Goal: Task Accomplishment & Management: Manage account settings

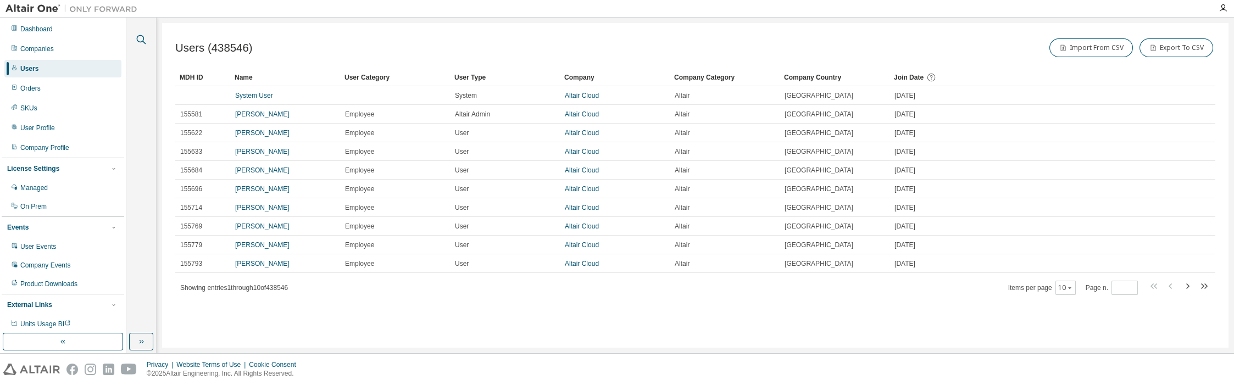
click at [135, 38] on icon "button" at bounding box center [141, 39] width 13 height 13
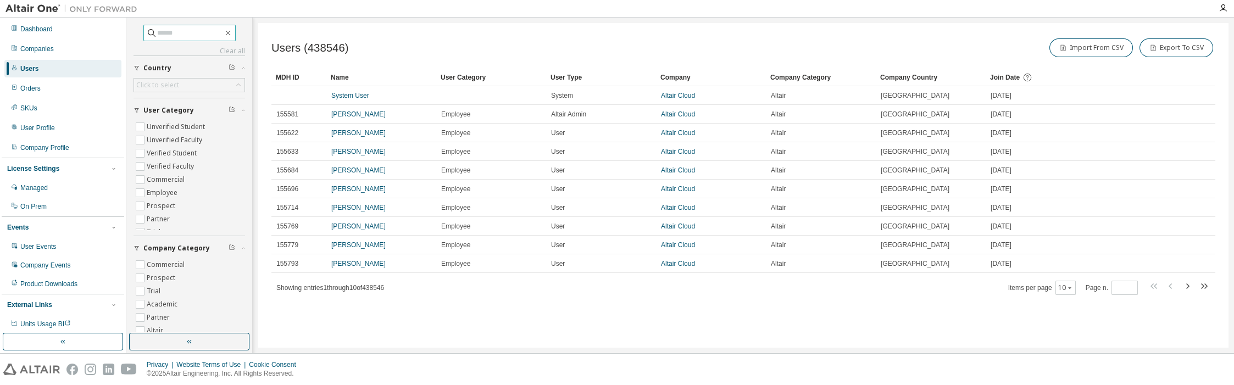
click at [173, 36] on input "text" at bounding box center [190, 32] width 66 height 11
paste input "**********"
type input "**********"
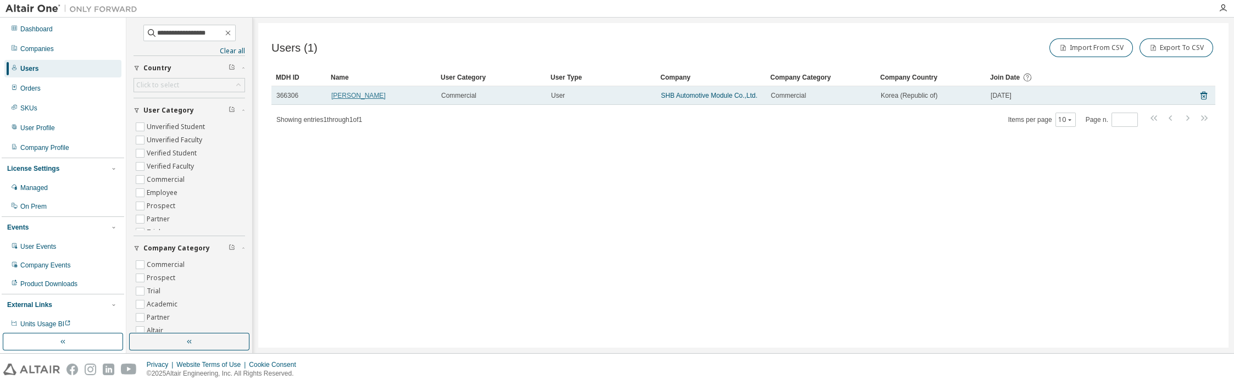
click at [354, 97] on link "[PERSON_NAME]" at bounding box center [358, 96] width 54 height 8
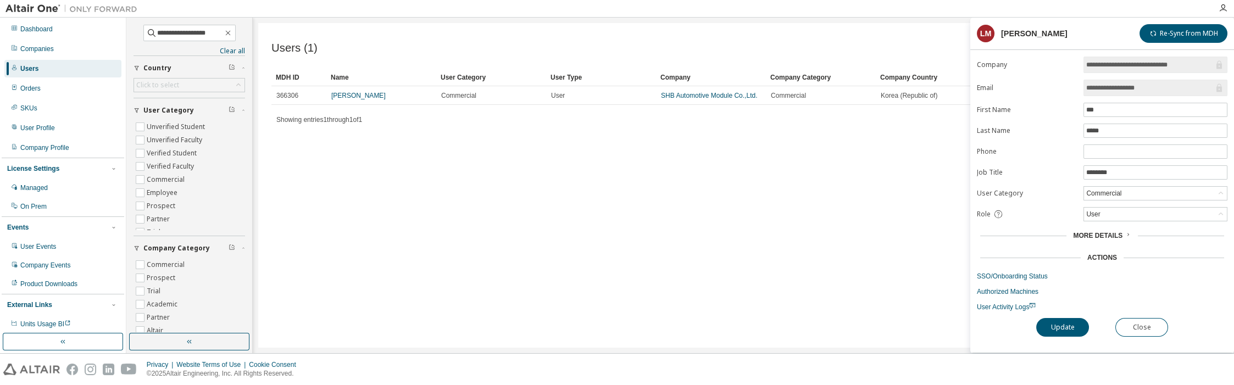
click at [1088, 232] on span "More Details" at bounding box center [1097, 236] width 49 height 8
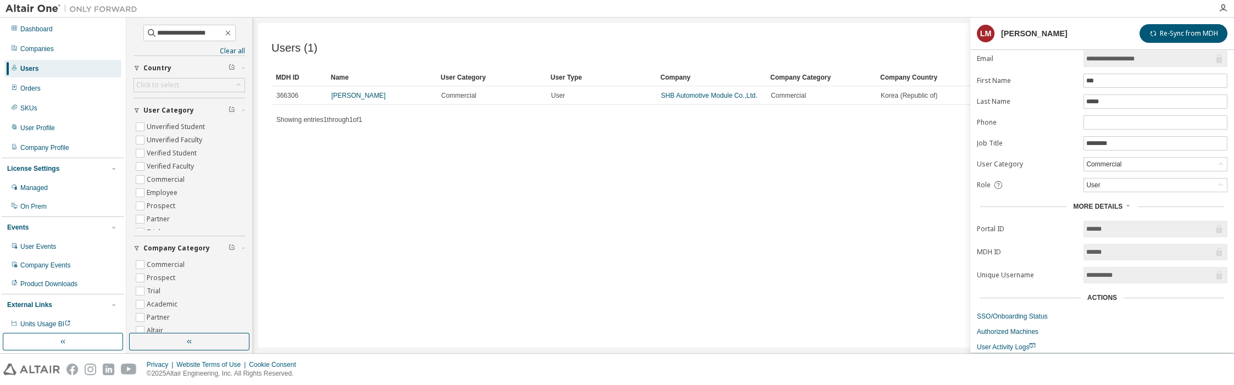
scroll to position [54, 0]
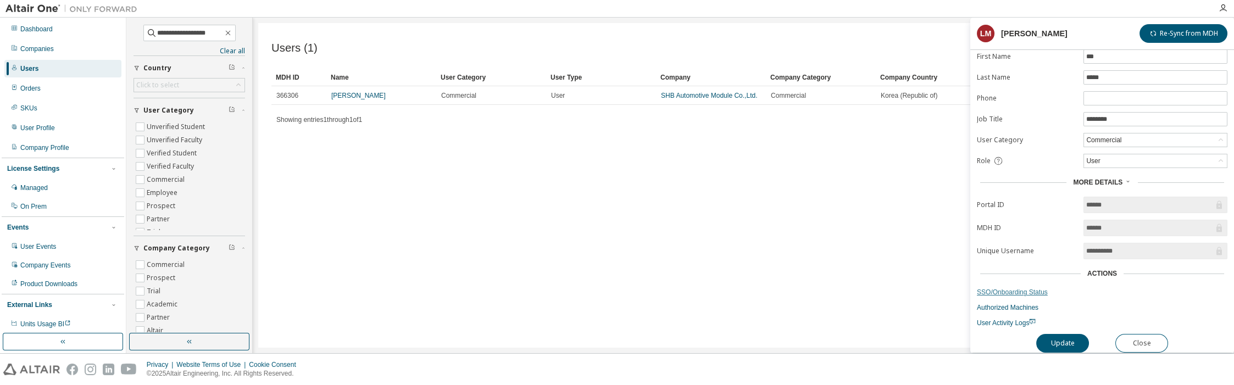
click at [1030, 288] on link "SSO/Onboarding Status" at bounding box center [1102, 292] width 251 height 9
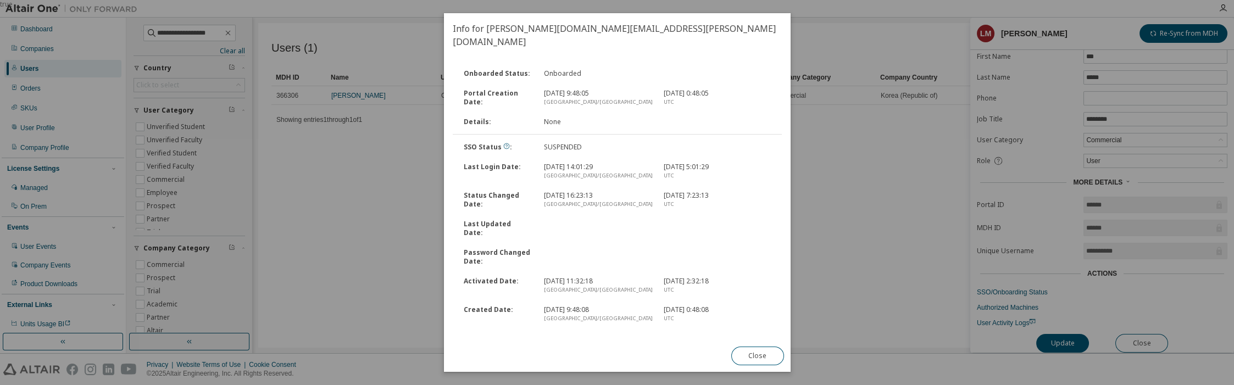
click at [464, 340] on link "Unsuspend User" at bounding box center [480, 344] width 54 height 9
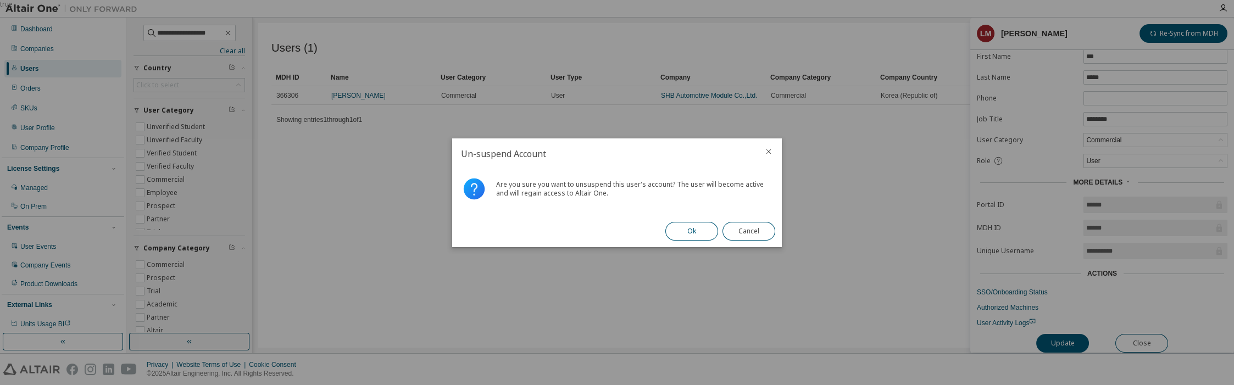
click at [706, 229] on button "Ok" at bounding box center [691, 231] width 53 height 19
click at [748, 224] on button "Close" at bounding box center [748, 231] width 53 height 19
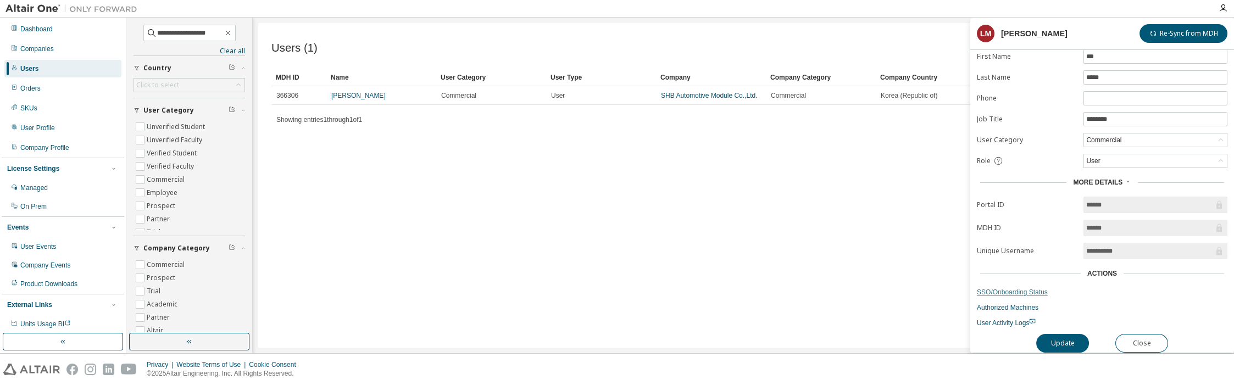
click at [1033, 288] on link "SSO/Onboarding Status" at bounding box center [1102, 292] width 251 height 9
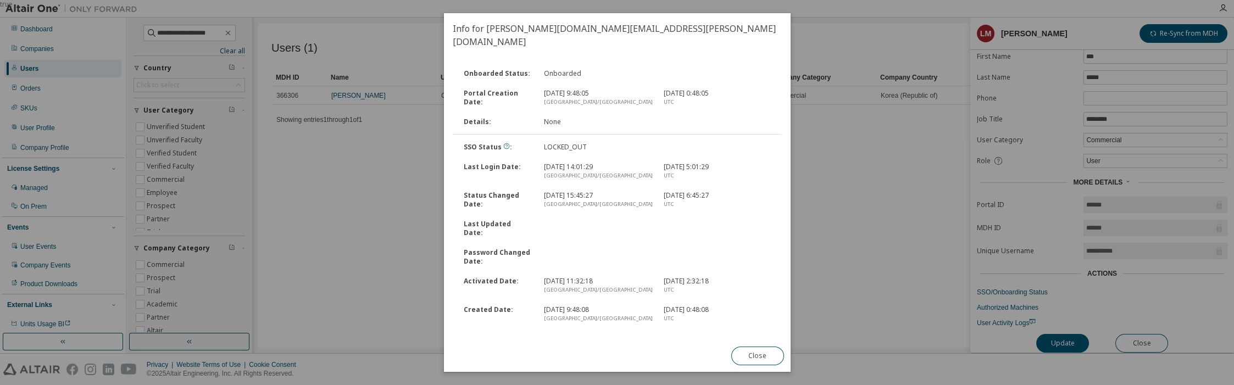
click at [476, 340] on link "Unlock Account" at bounding box center [477, 344] width 48 height 9
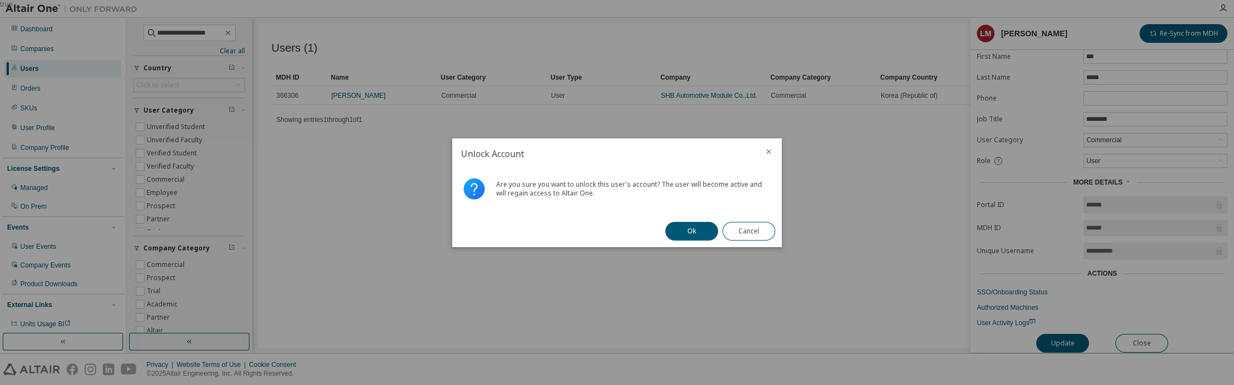
click at [681, 220] on div "Ok Cancel" at bounding box center [720, 231] width 123 height 32
click at [683, 226] on button "Ok" at bounding box center [691, 231] width 53 height 19
click at [759, 224] on button "Close" at bounding box center [748, 231] width 53 height 19
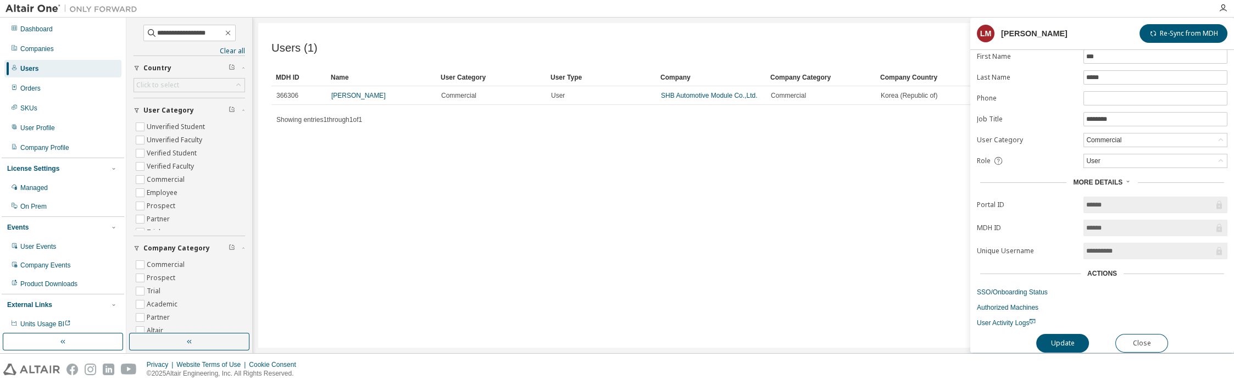
click at [1018, 281] on form "**********" at bounding box center [1102, 165] width 251 height 324
click at [1018, 288] on link "SSO/Onboarding Status" at bounding box center [1102, 292] width 251 height 9
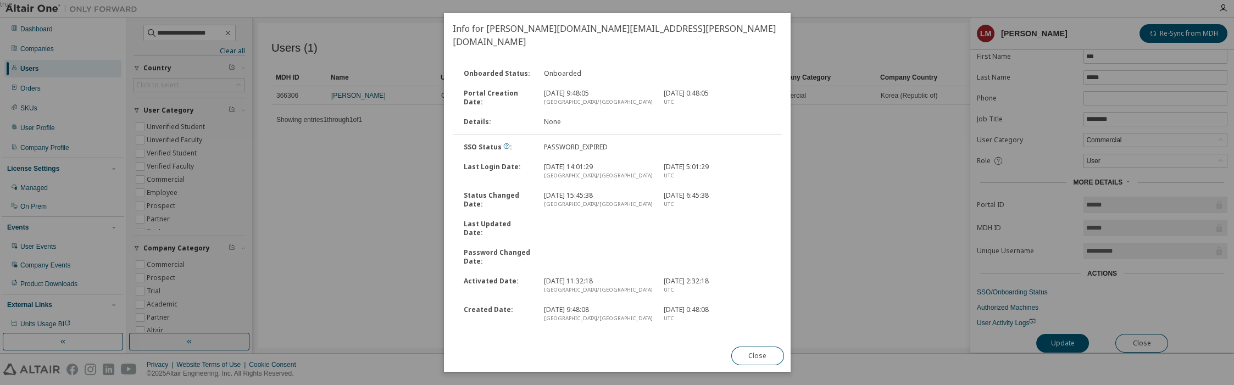
click at [477, 340] on link "Reset Password" at bounding box center [478, 344] width 51 height 9
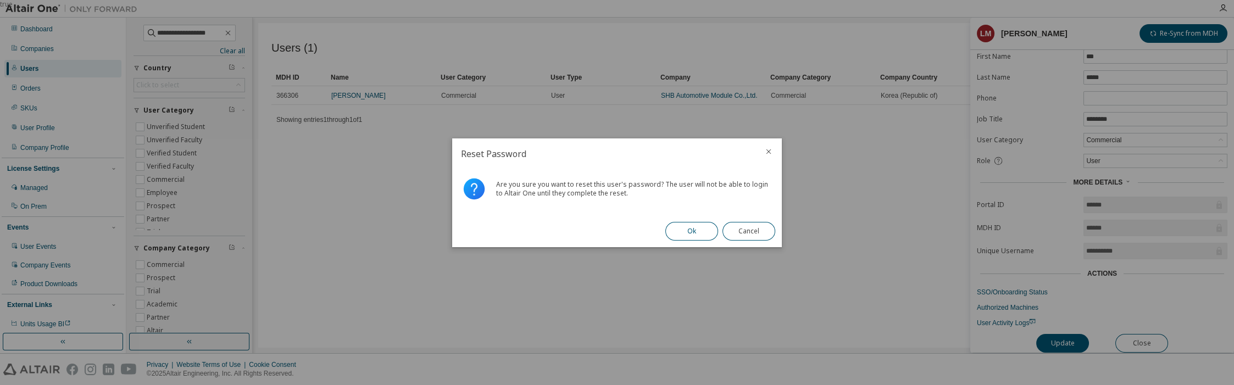
click at [696, 230] on button "Ok" at bounding box center [691, 231] width 53 height 19
click at [744, 232] on button "Close" at bounding box center [748, 231] width 53 height 19
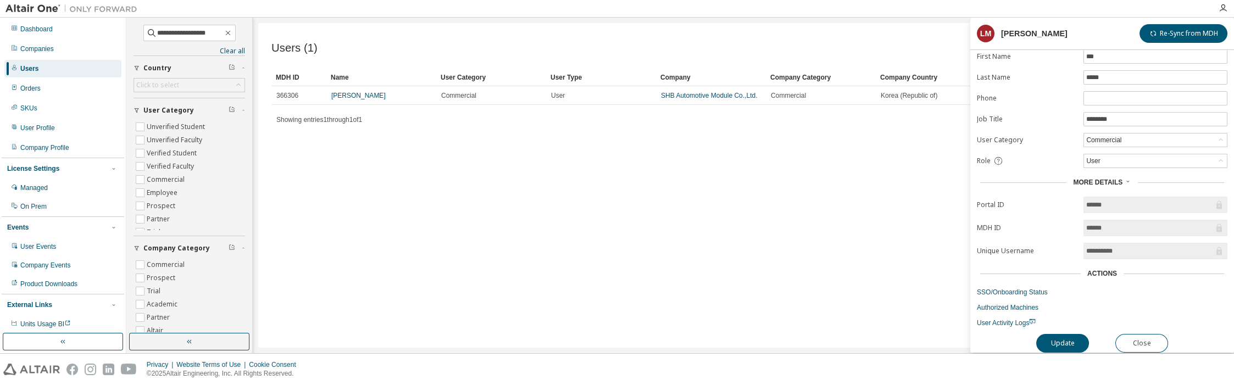
click at [667, 236] on div "Users (1) Import From CSV Export To CSV Clear Load Save Save As Field Operator …" at bounding box center [743, 185] width 970 height 325
click at [1217, 365] on div "Privacy Website Terms of Use Cookie Consent © 2025 Altair Engineering, Inc. All…" at bounding box center [617, 369] width 1234 height 31
